Goal: Task Accomplishment & Management: Manage account settings

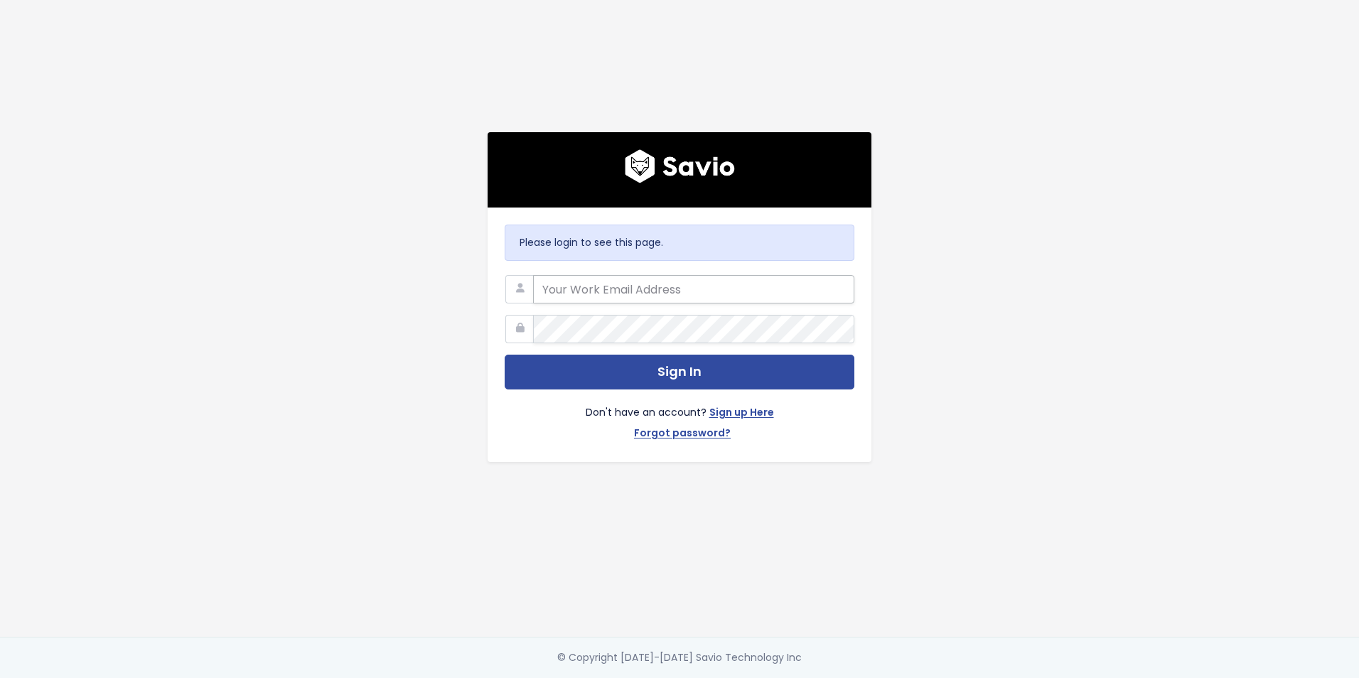
click at [726, 283] on input "email" at bounding box center [693, 289] width 321 height 28
type input "charlie.sy-pili@tradifyhq.com"
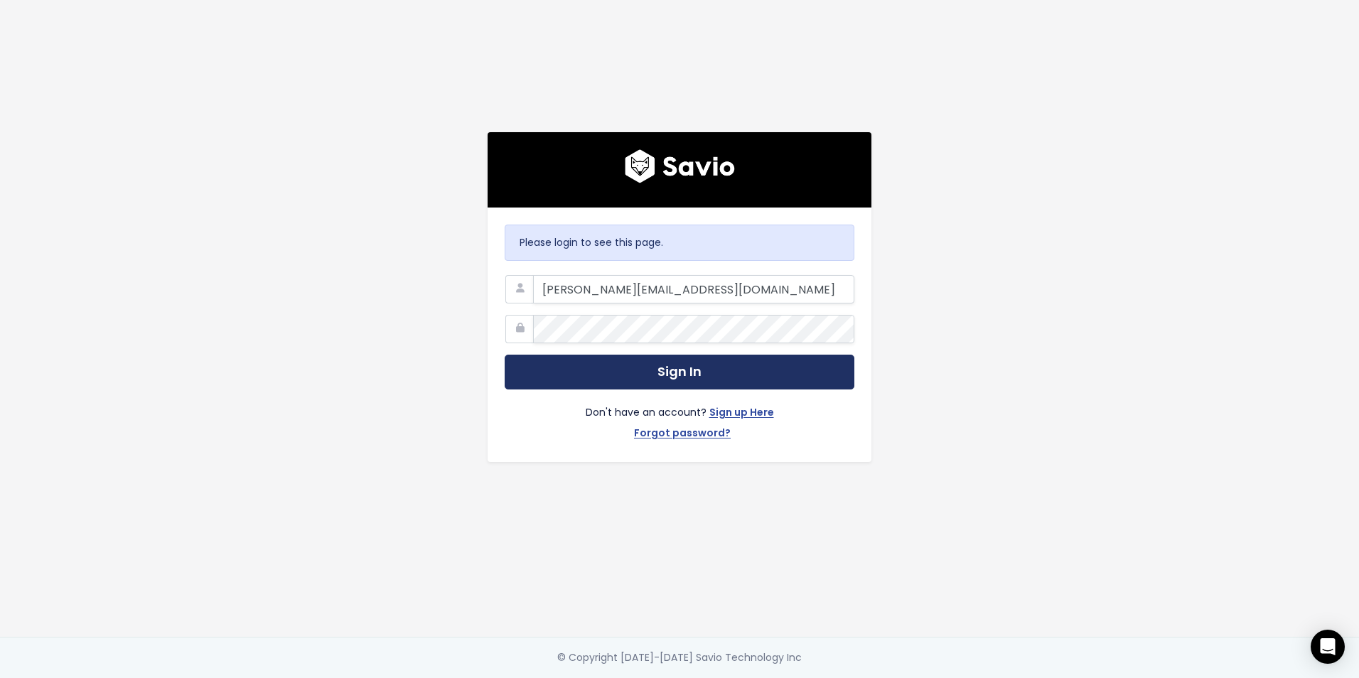
click at [719, 367] on button "Sign In" at bounding box center [680, 372] width 350 height 35
